Goal: Transaction & Acquisition: Purchase product/service

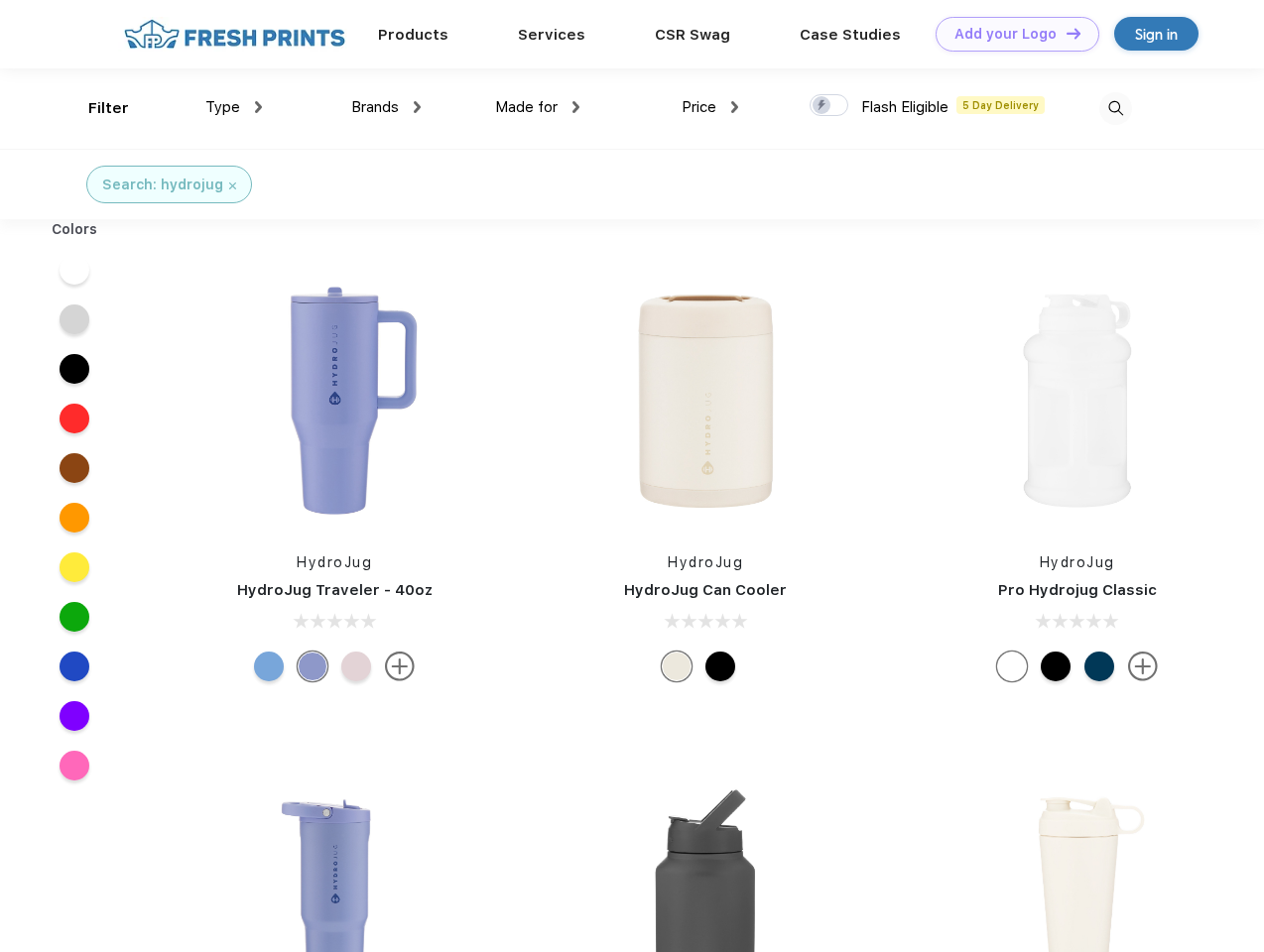
click at [1010, 34] on link "Add your Logo Design Tool" at bounding box center [1017, 34] width 164 height 35
click at [0, 0] on div "Design Tool" at bounding box center [0, 0] width 0 height 0
click at [1064, 33] on link "Add your Logo Design Tool" at bounding box center [1017, 34] width 164 height 35
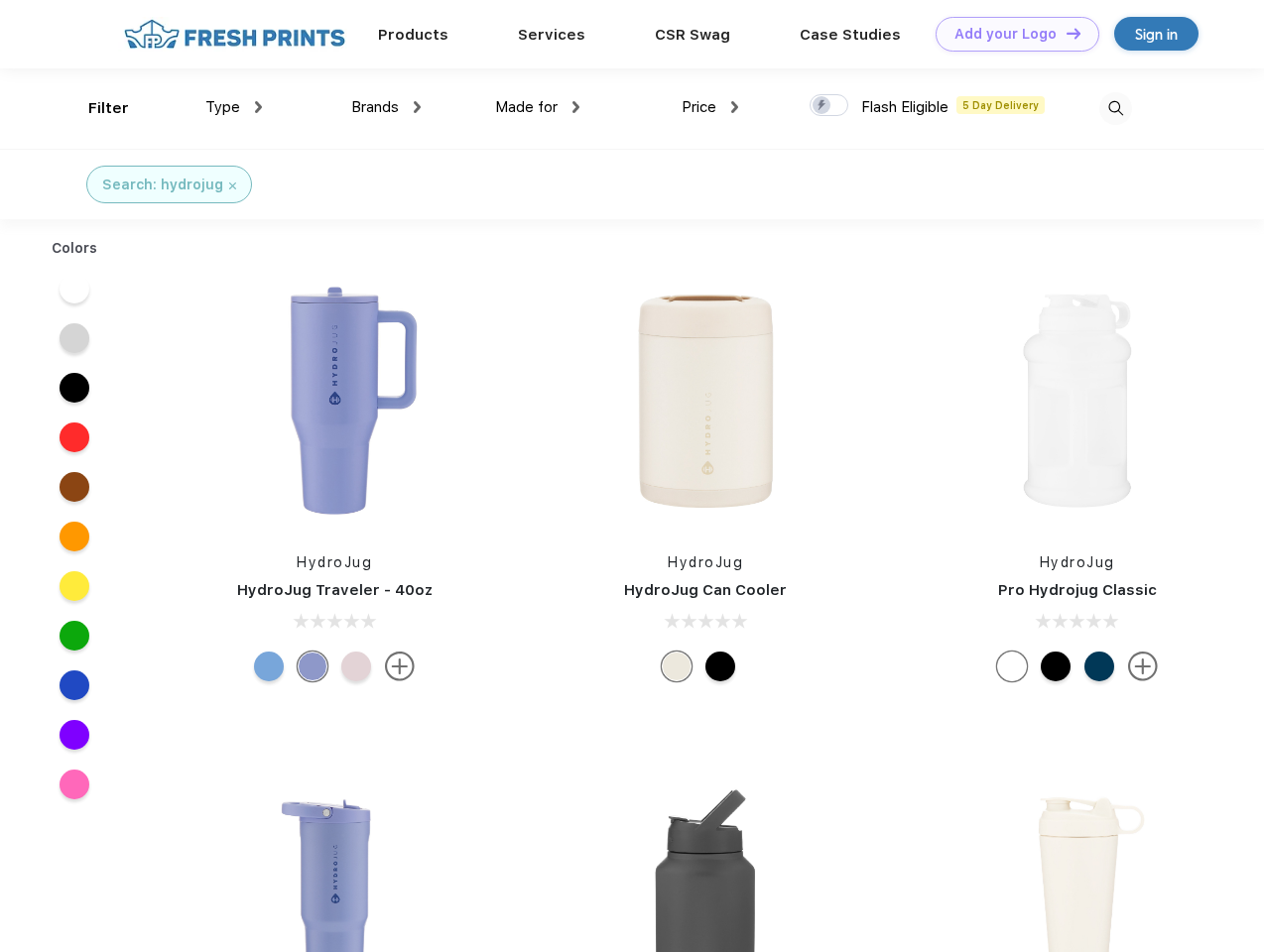
click at [95, 108] on div "Filter" at bounding box center [108, 108] width 41 height 23
click at [234, 107] on span "Type" at bounding box center [223, 107] width 35 height 18
click at [386, 107] on span "Brands" at bounding box center [375, 107] width 48 height 18
click at [538, 107] on span "Made for" at bounding box center [526, 107] width 63 height 18
click at [710, 107] on span "Price" at bounding box center [698, 107] width 35 height 18
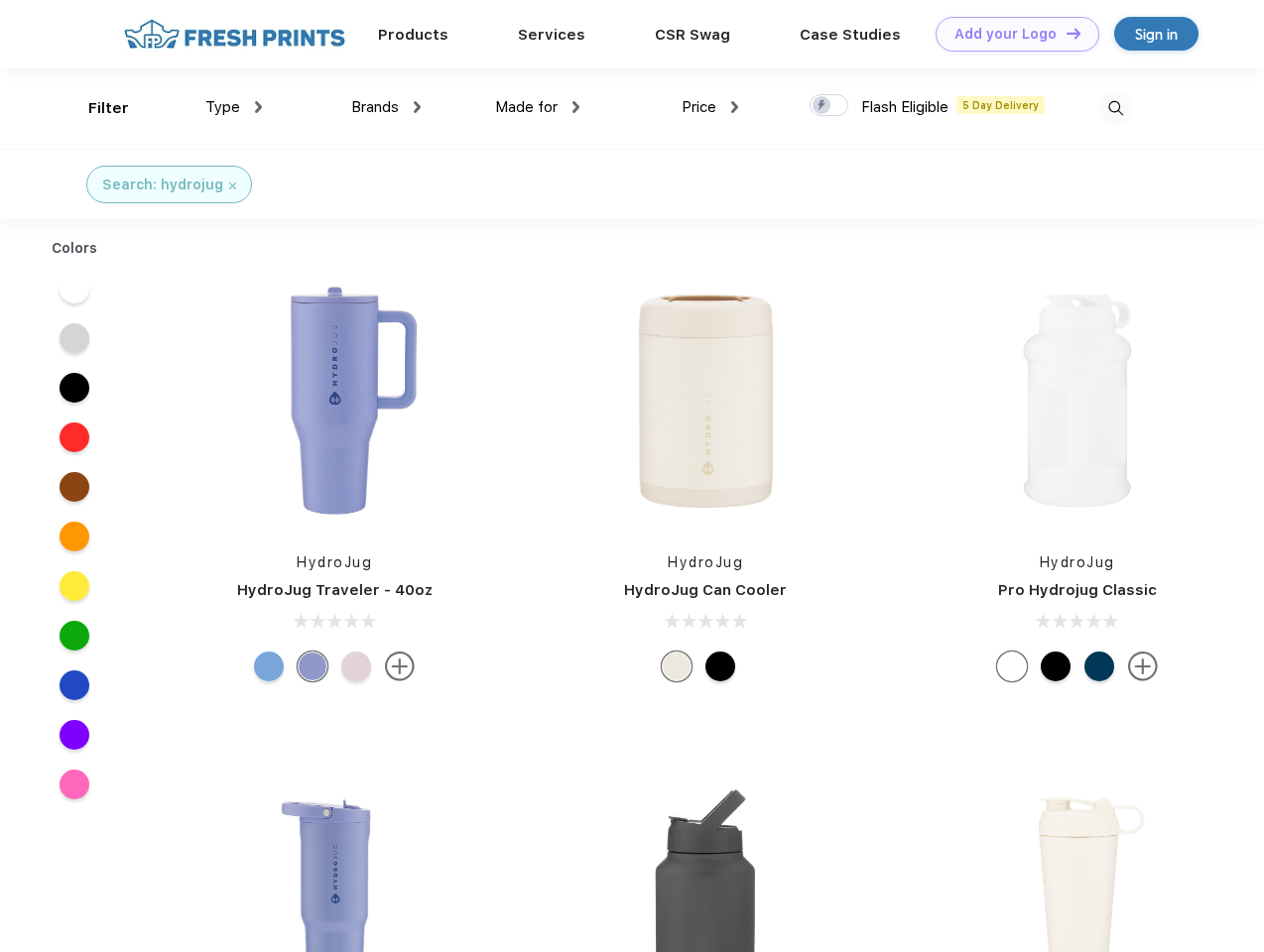
click at [829, 106] on div at bounding box center [828, 105] width 39 height 22
click at [822, 106] on input "checkbox" at bounding box center [815, 99] width 13 height 13
click at [1115, 108] on img at bounding box center [1115, 108] width 33 height 33
